Goal: Task Accomplishment & Management: Manage account settings

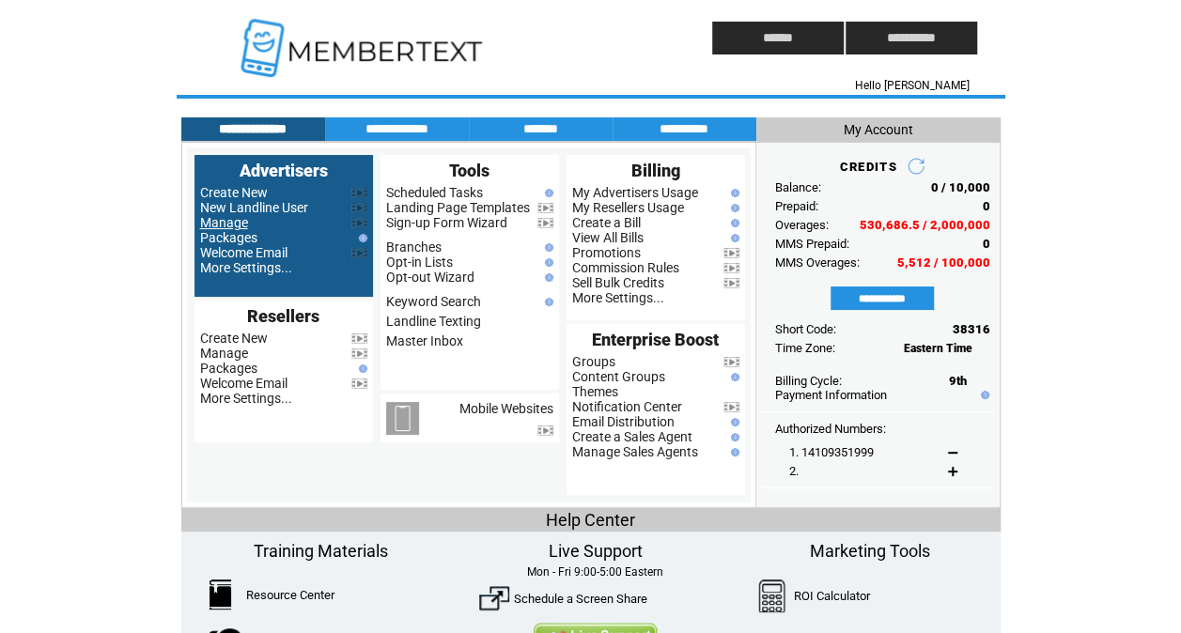
click at [225, 220] on link "Manage" at bounding box center [224, 222] width 48 height 15
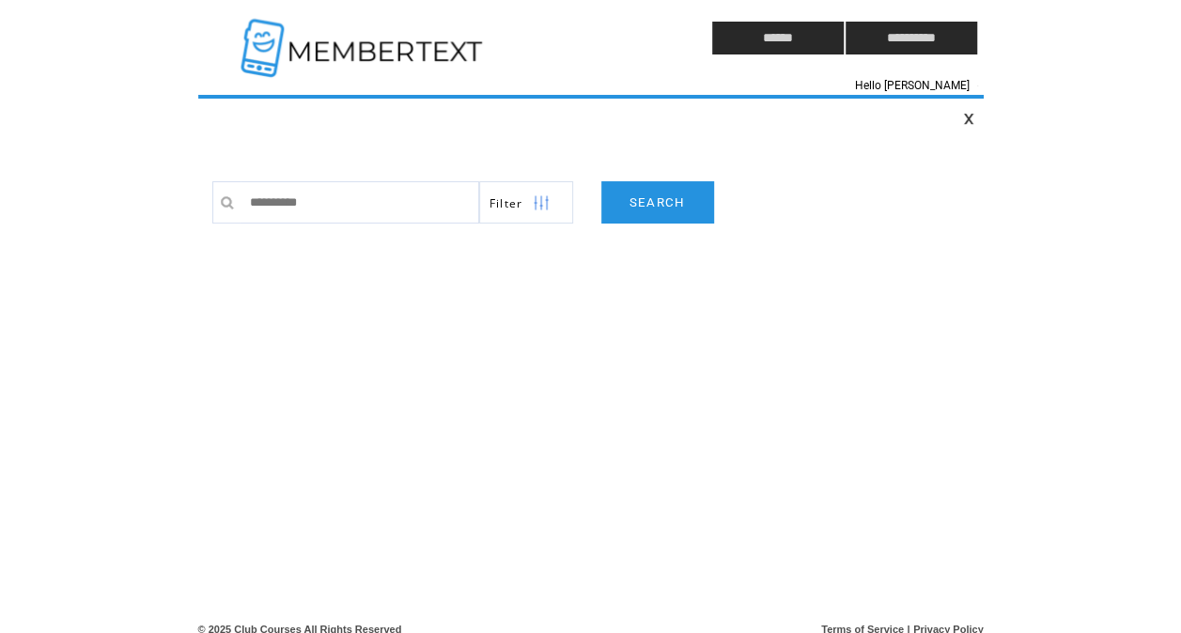
type input "**********"
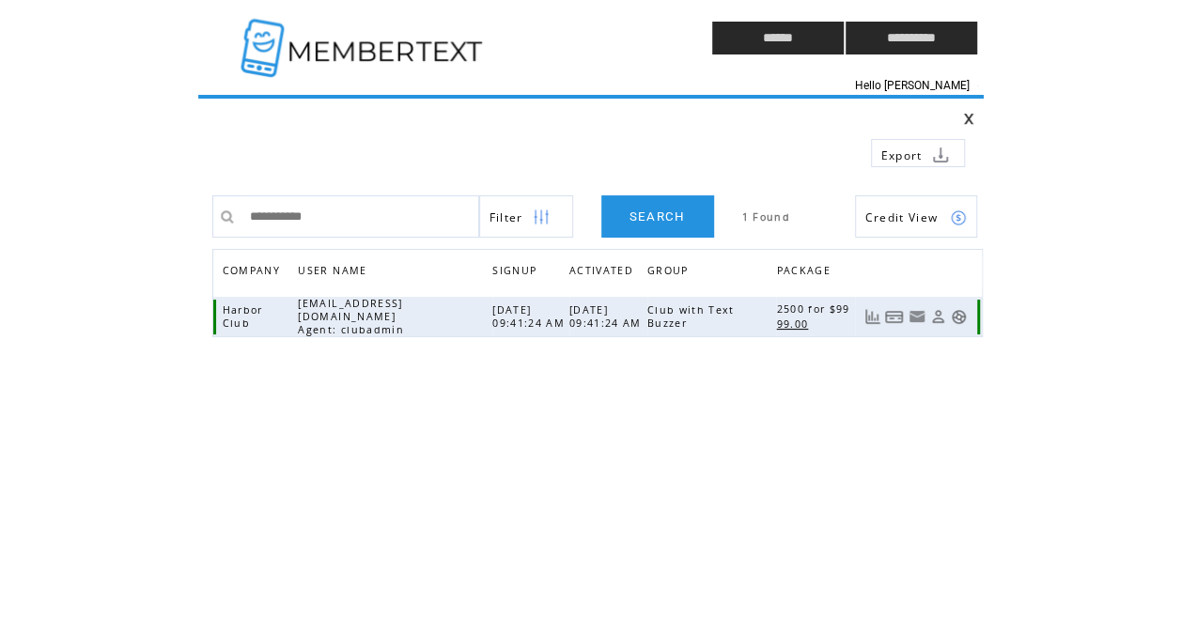
click at [956, 315] on link at bounding box center [959, 317] width 16 height 16
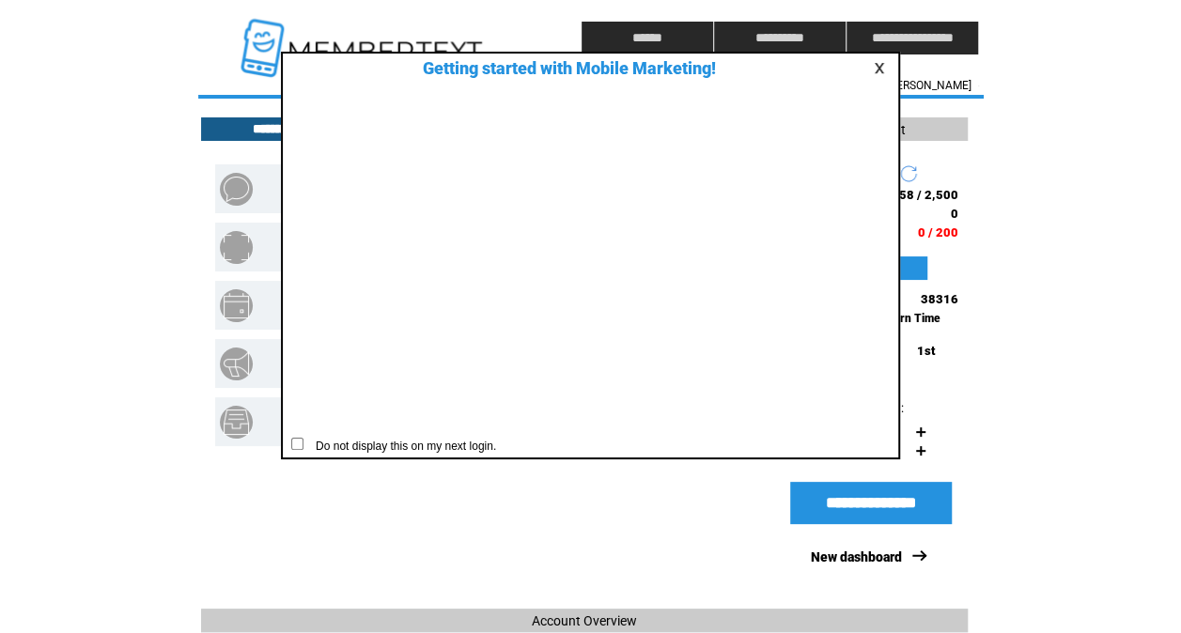
click at [881, 66] on link at bounding box center [882, 68] width 17 height 12
